Goal: Check status

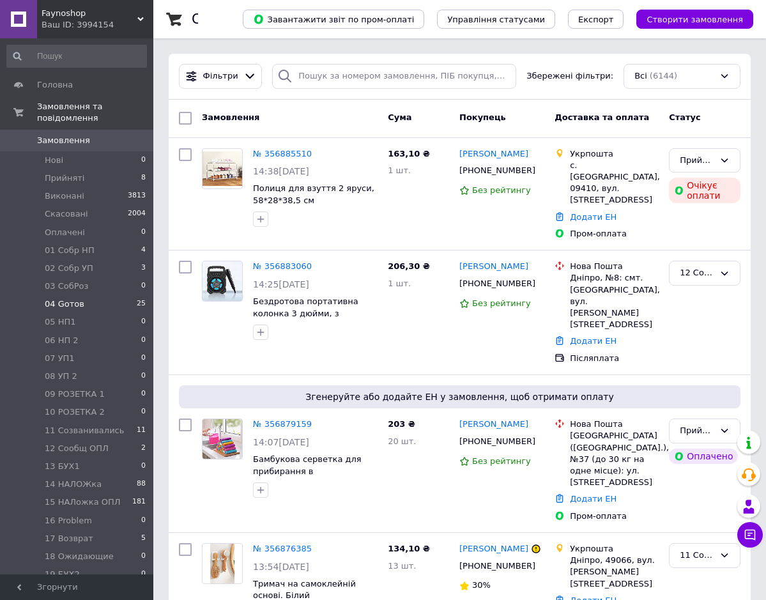
click at [61, 298] on span "04 Gотов" at bounding box center [65, 304] width 40 height 12
